Goal: Obtain resource: Obtain resource

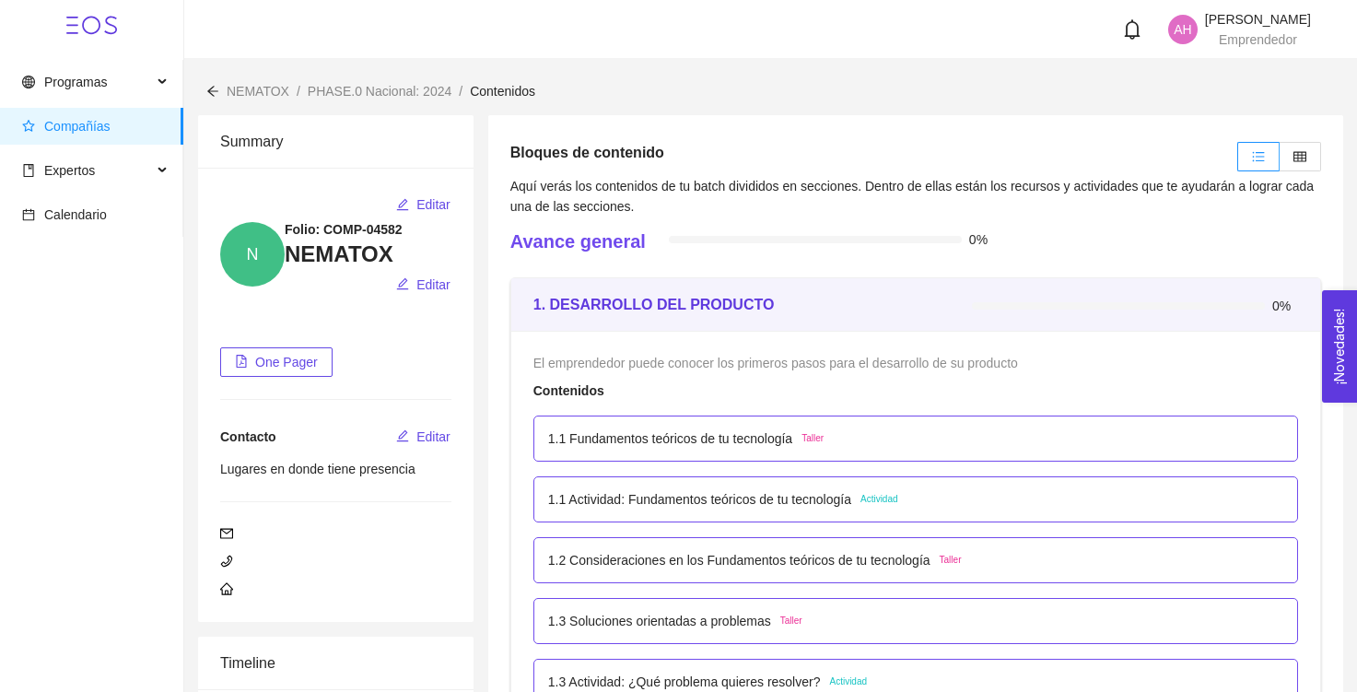
scroll to position [88, 0]
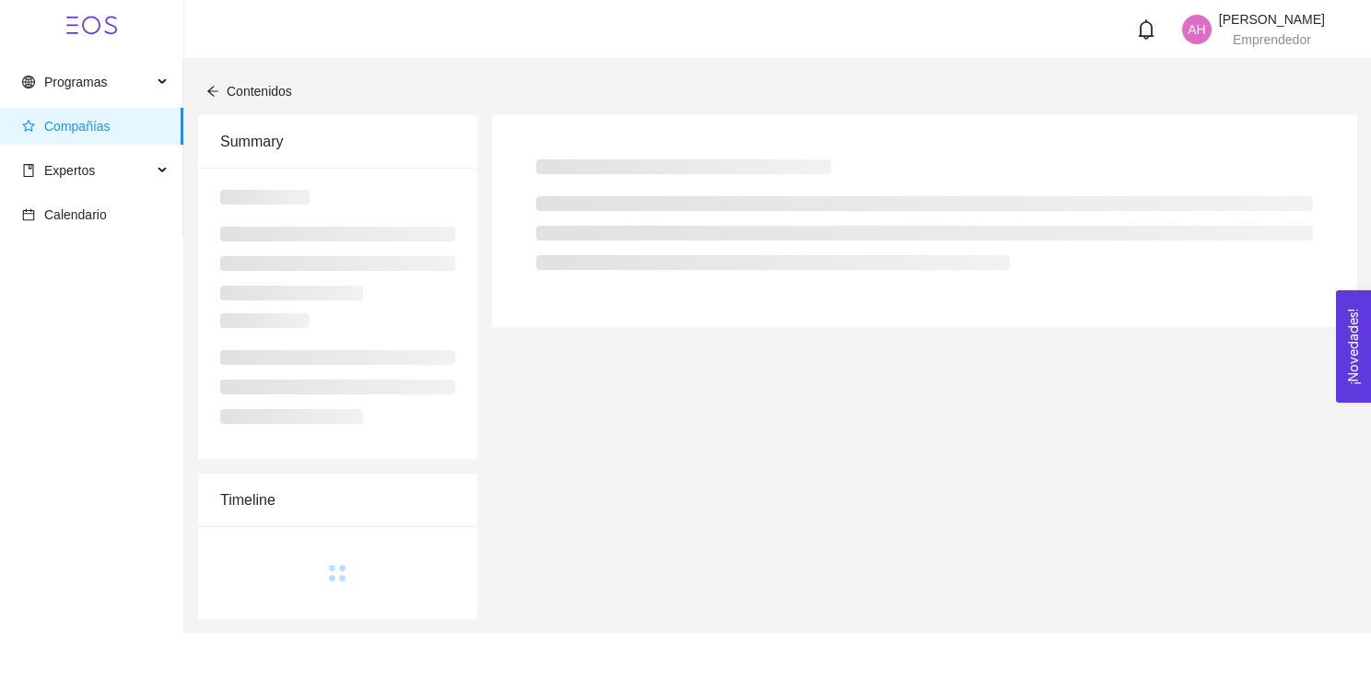
click at [499, 264] on div "Programas Compañías Expertos Calendario AH [PERSON_NAME] Emprendedor Contenidos…" at bounding box center [685, 346] width 1371 height 692
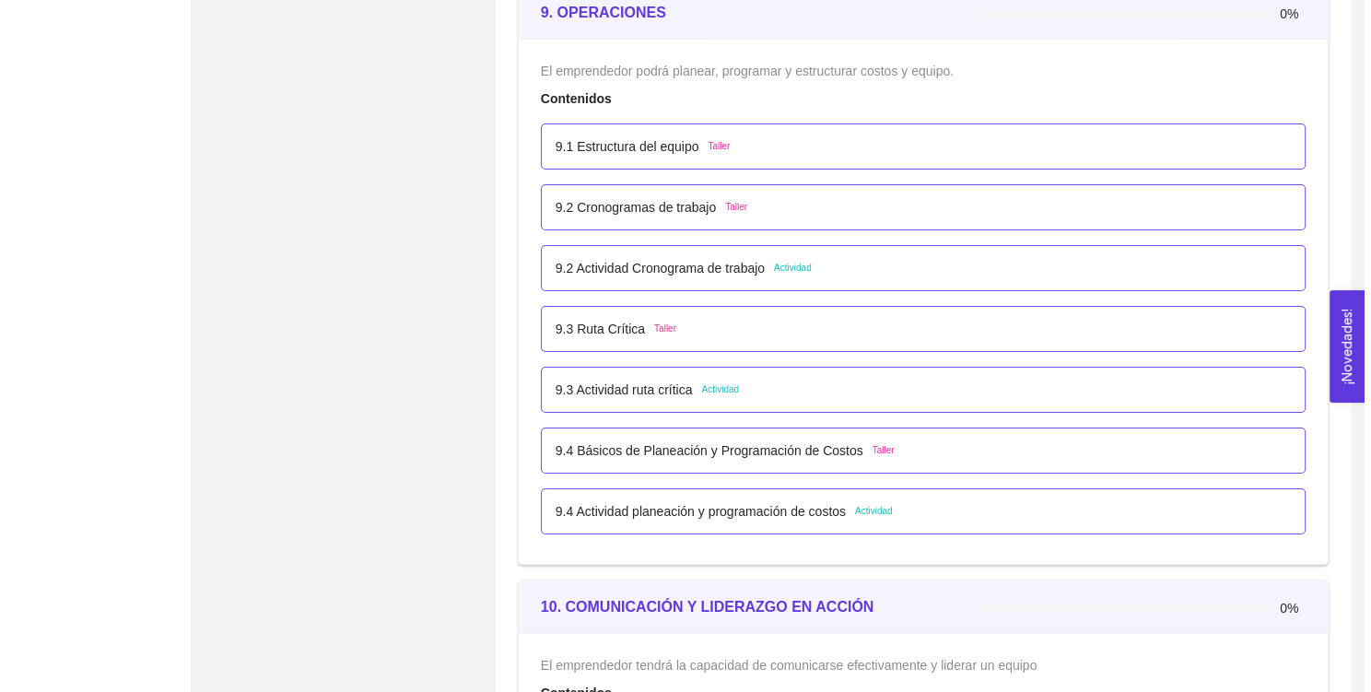
scroll to position [6203, 0]
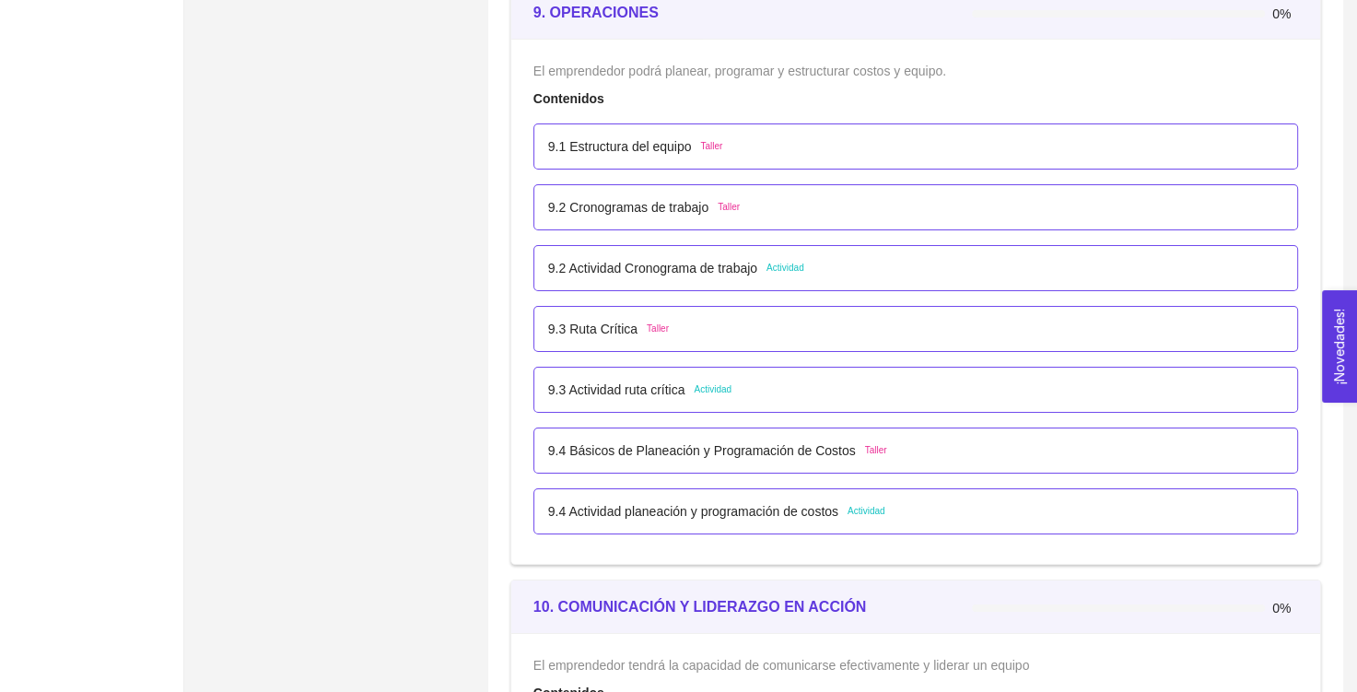
click at [730, 264] on p "9.2 Actividad Cronograma de trabajo" at bounding box center [652, 268] width 209 height 20
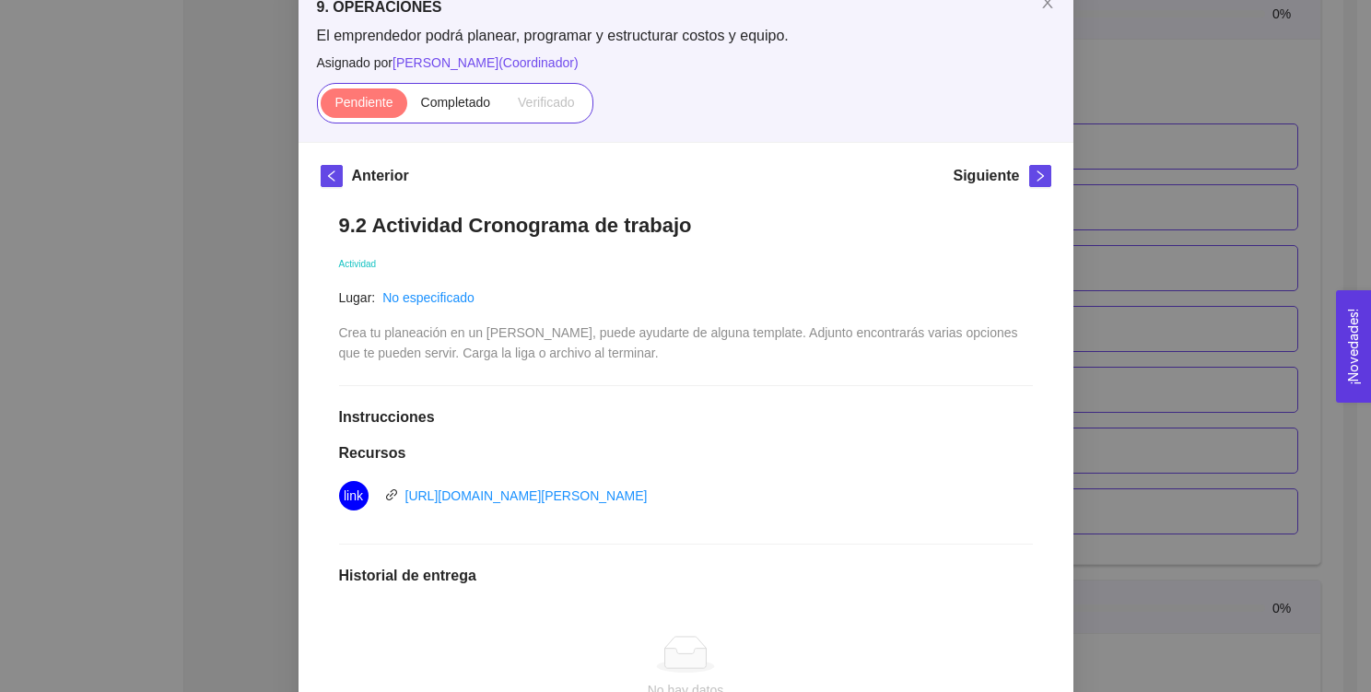
scroll to position [111, 0]
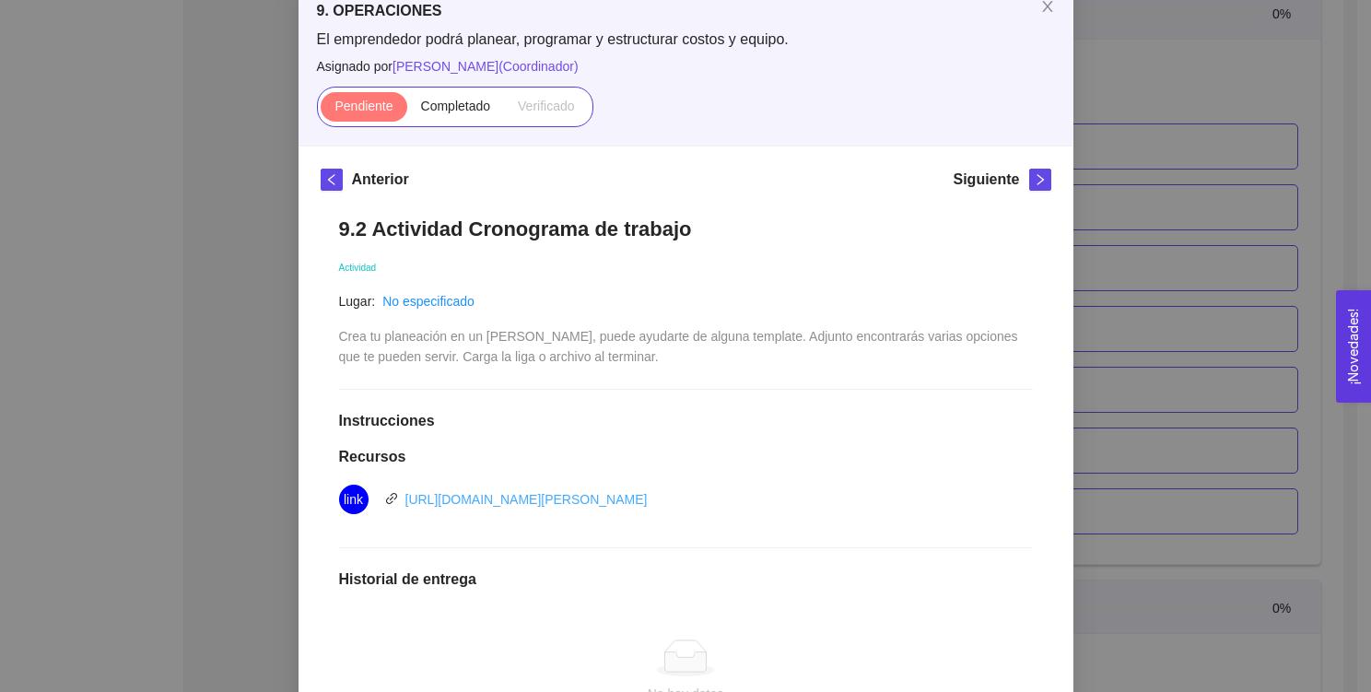
click at [557, 499] on link "[URL][DOMAIN_NAME][PERSON_NAME]" at bounding box center [526, 499] width 242 height 15
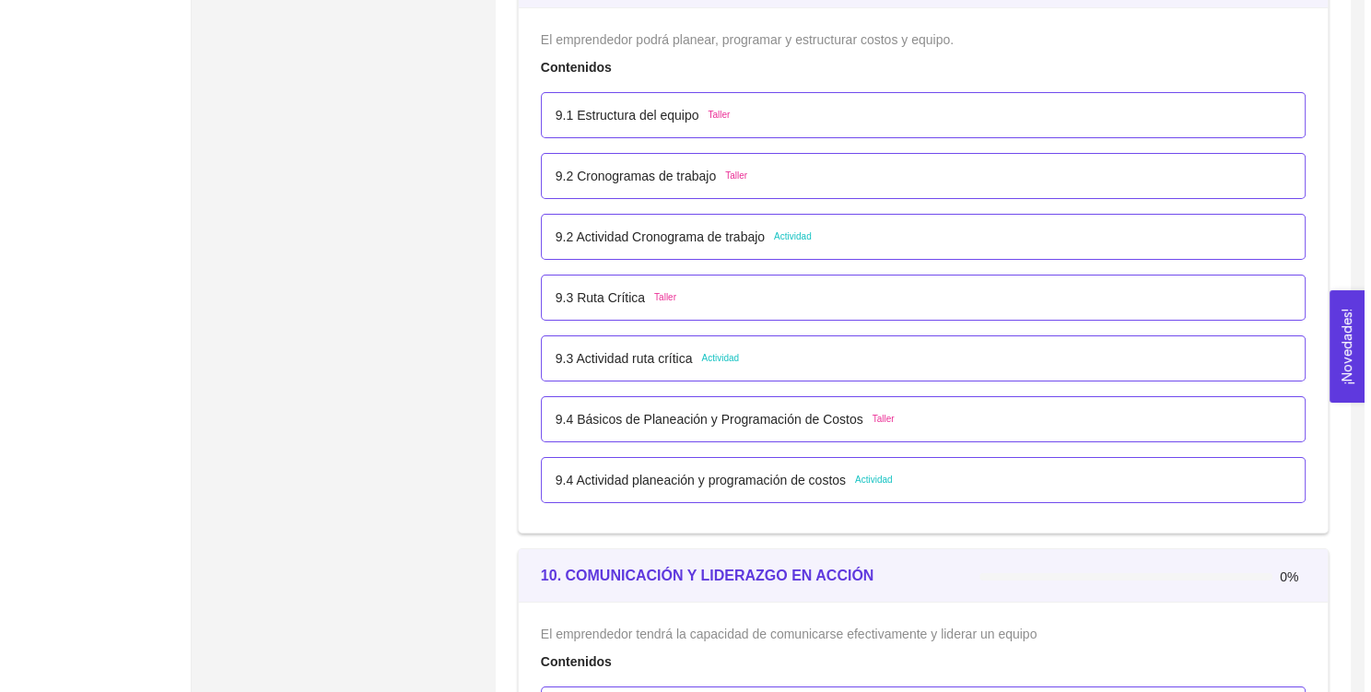
scroll to position [6218, 0]
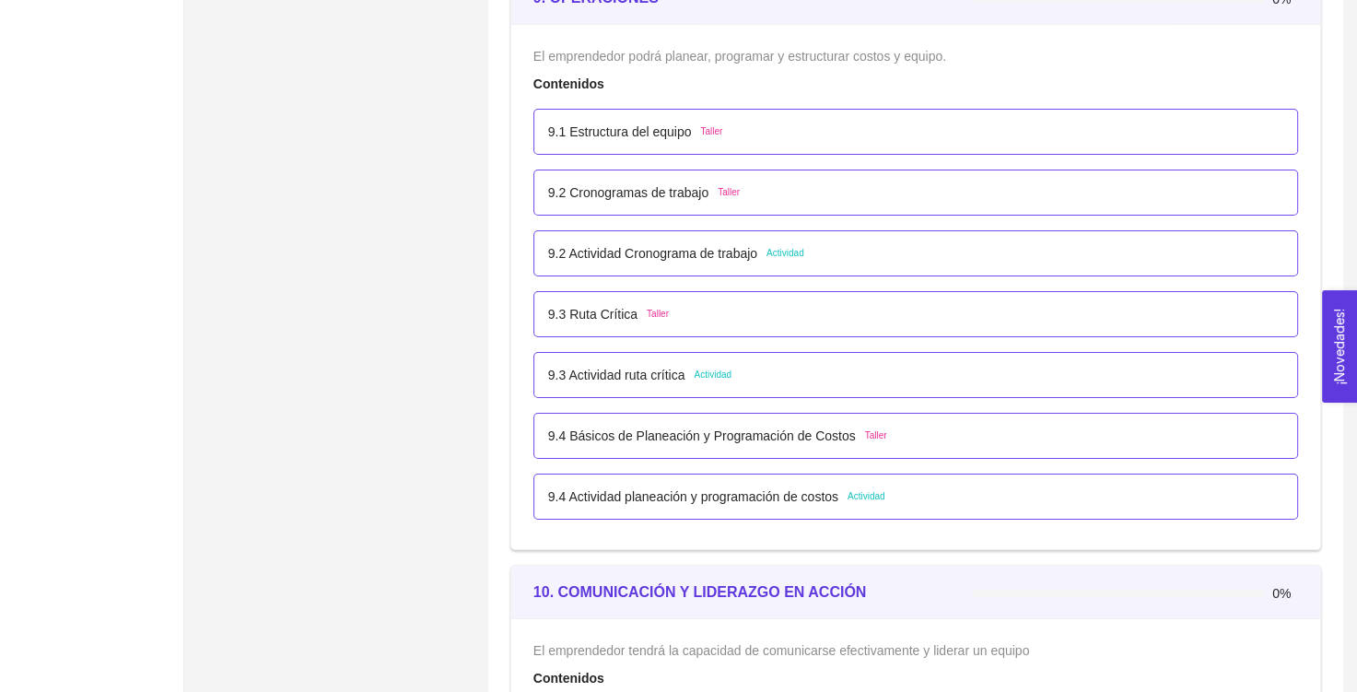
click at [691, 251] on p "9.2 Actividad Cronograma de trabajo" at bounding box center [652, 253] width 209 height 20
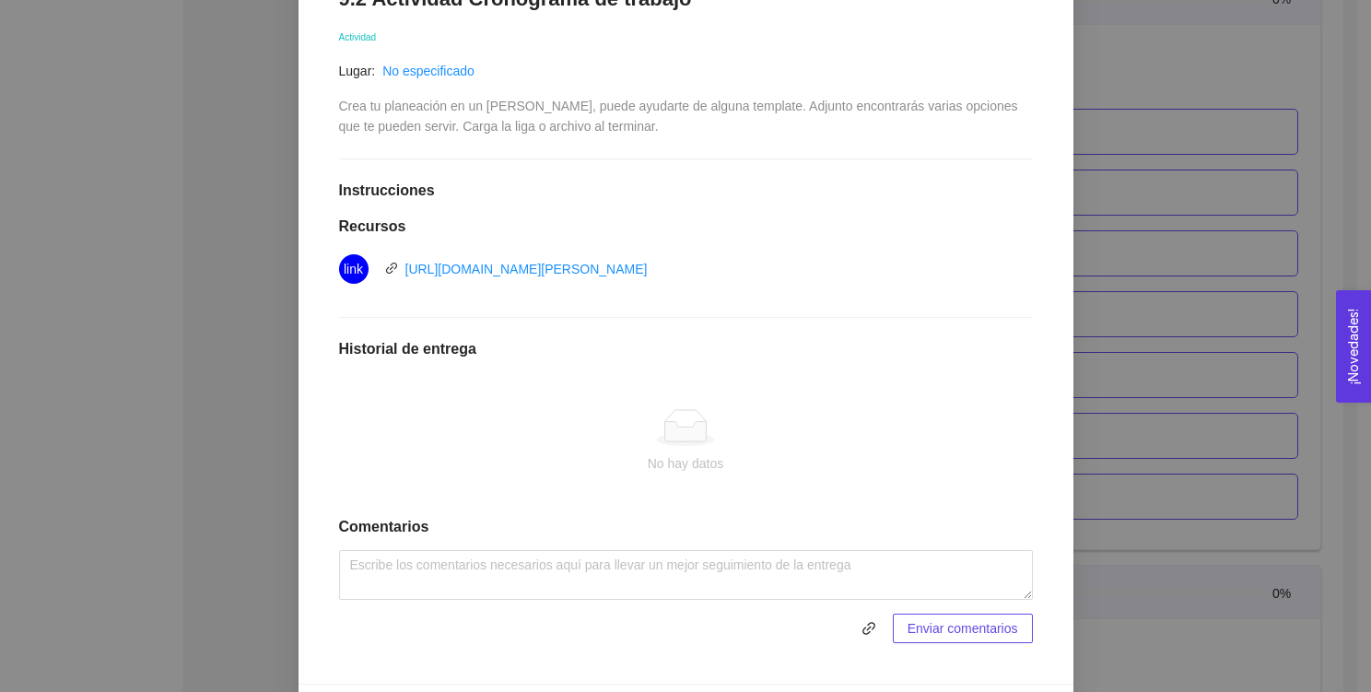
scroll to position [342, 0]
